Goal: Information Seeking & Learning: Check status

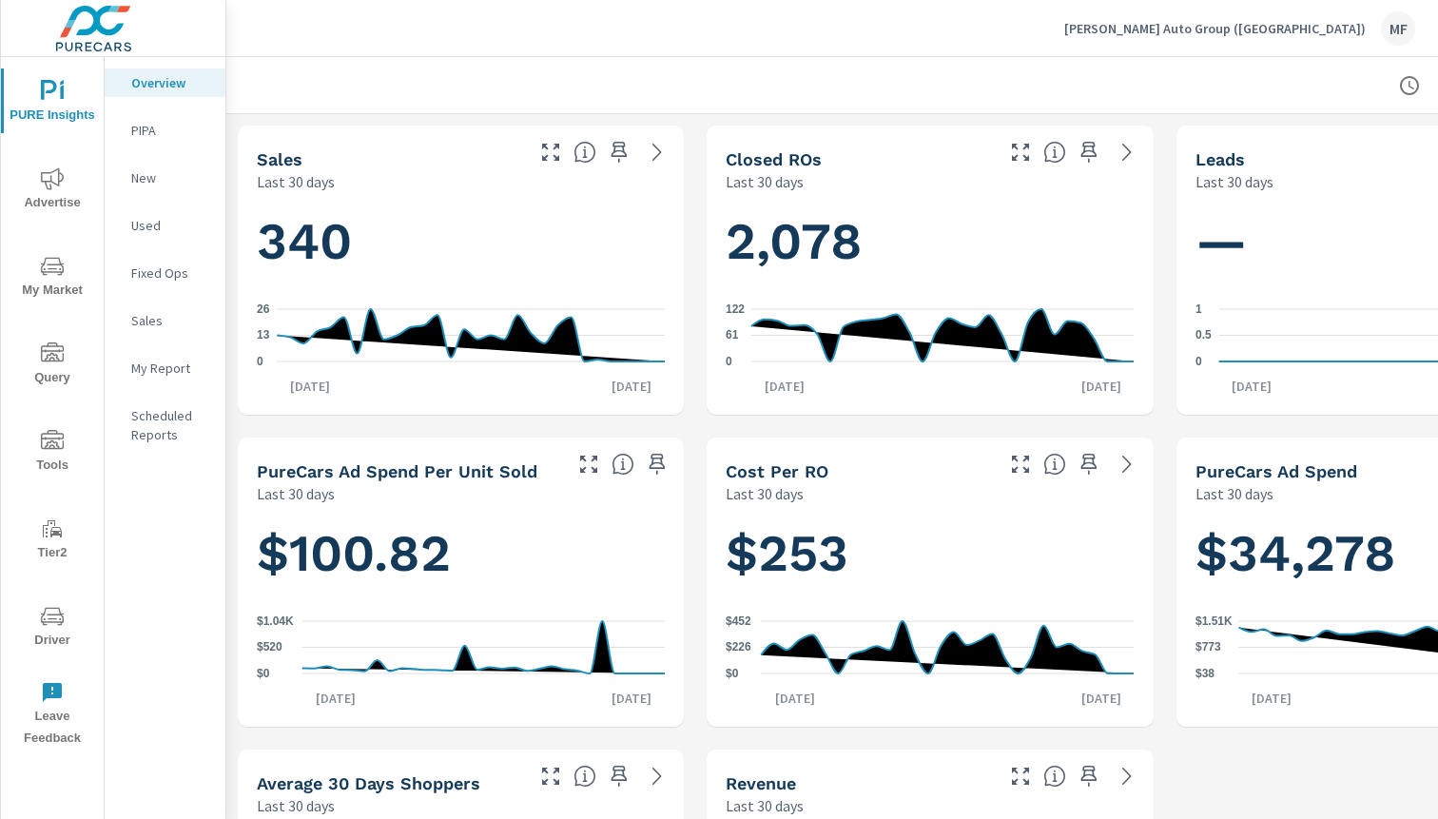
click at [166, 130] on p "PIPA" at bounding box center [170, 130] width 79 height 19
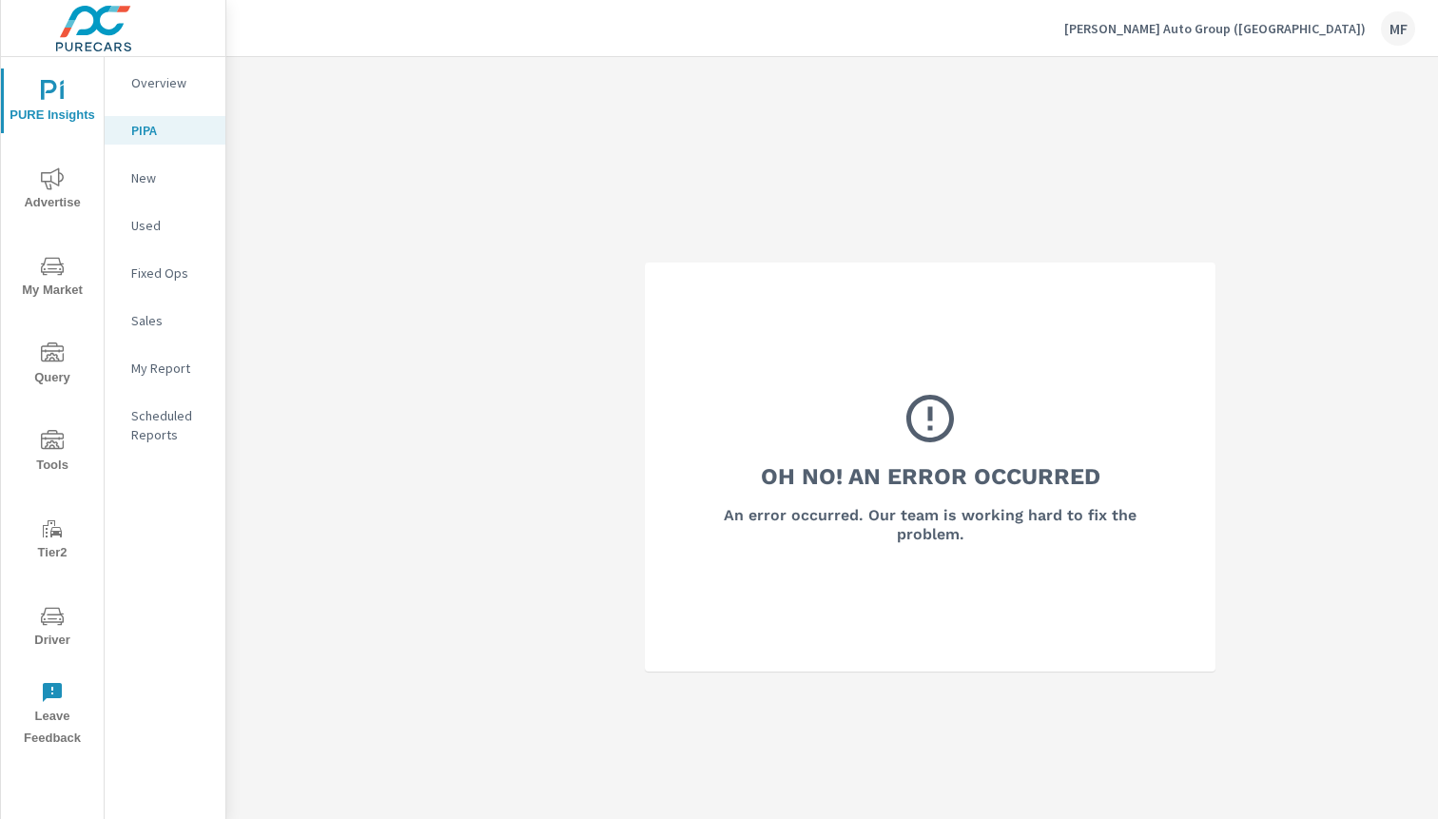
click at [148, 175] on p "New" at bounding box center [170, 177] width 79 height 19
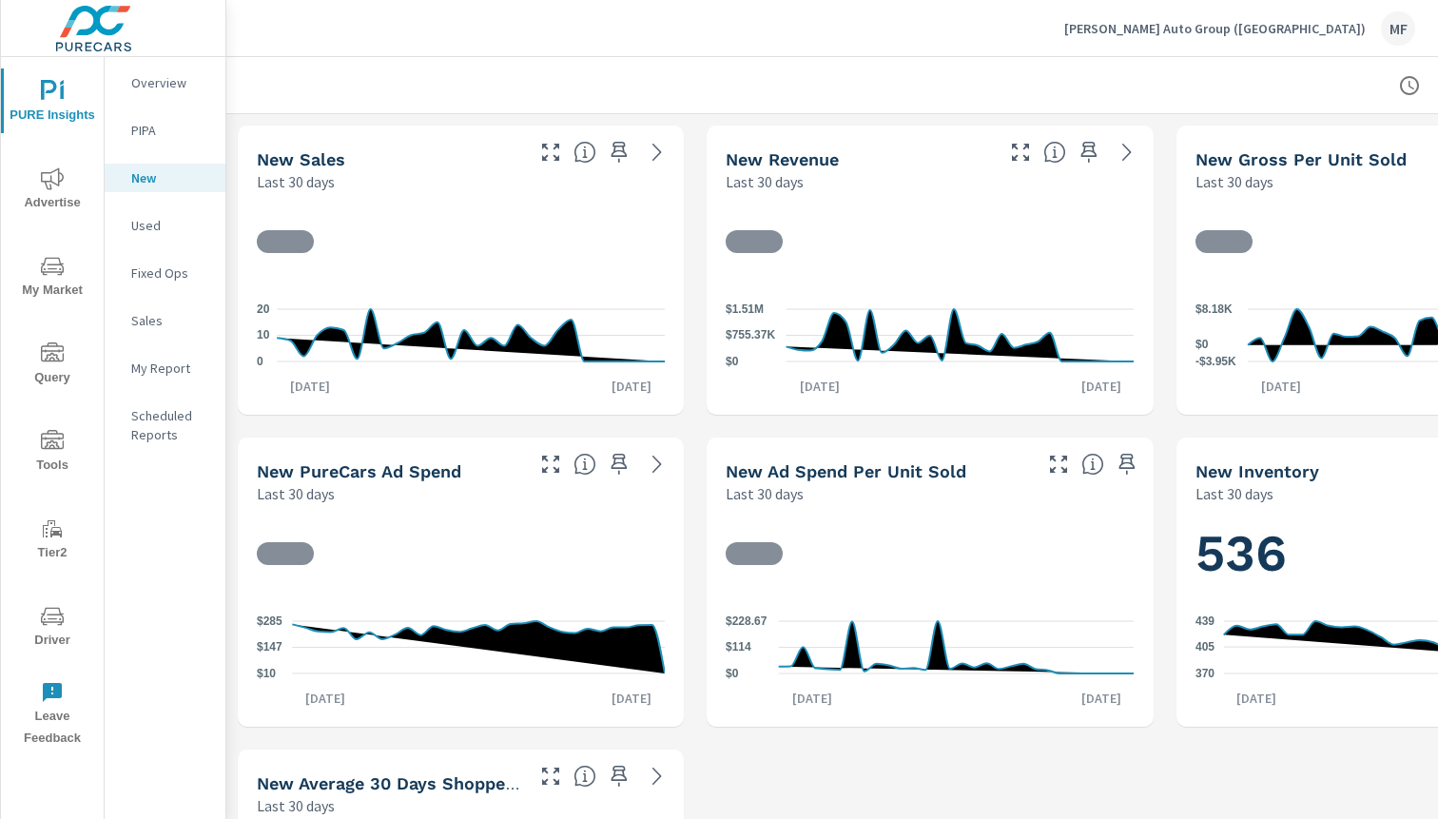
click at [167, 74] on p "Overview" at bounding box center [170, 82] width 79 height 19
